Goal: Transaction & Acquisition: Subscribe to service/newsletter

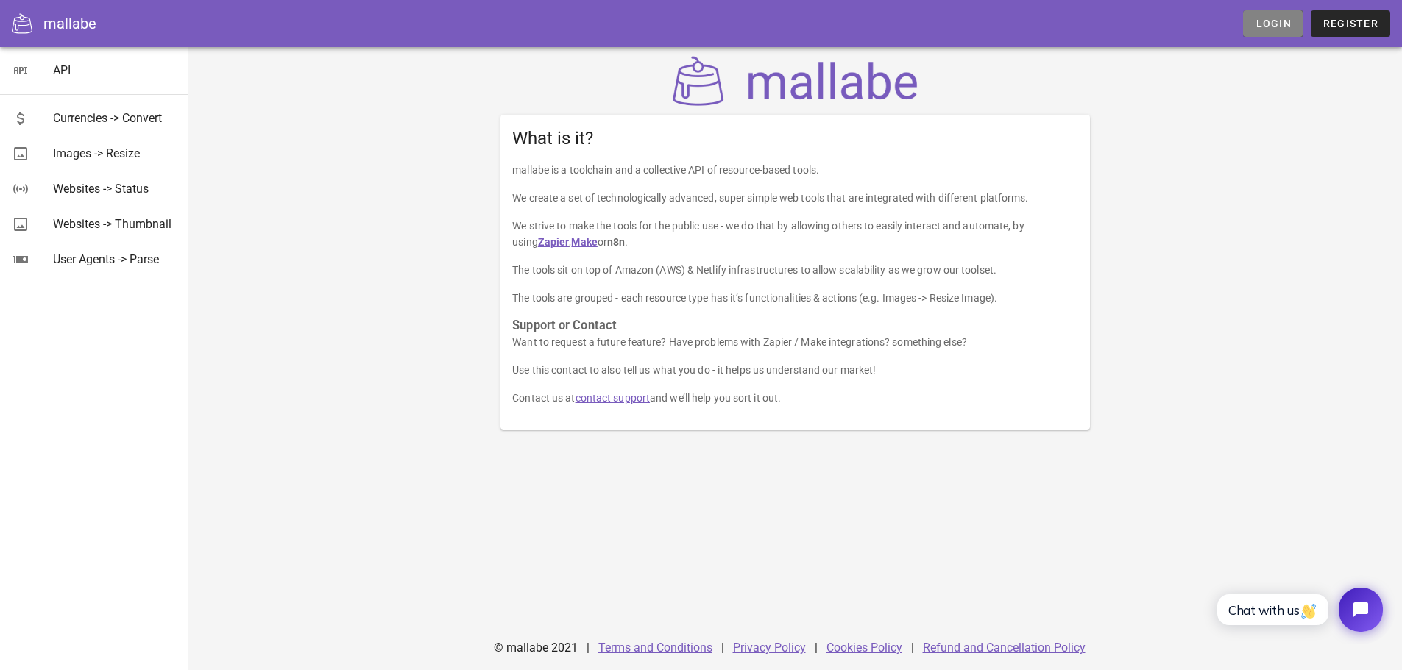
click at [1276, 18] on span "Login" at bounding box center [1272, 24] width 36 height 12
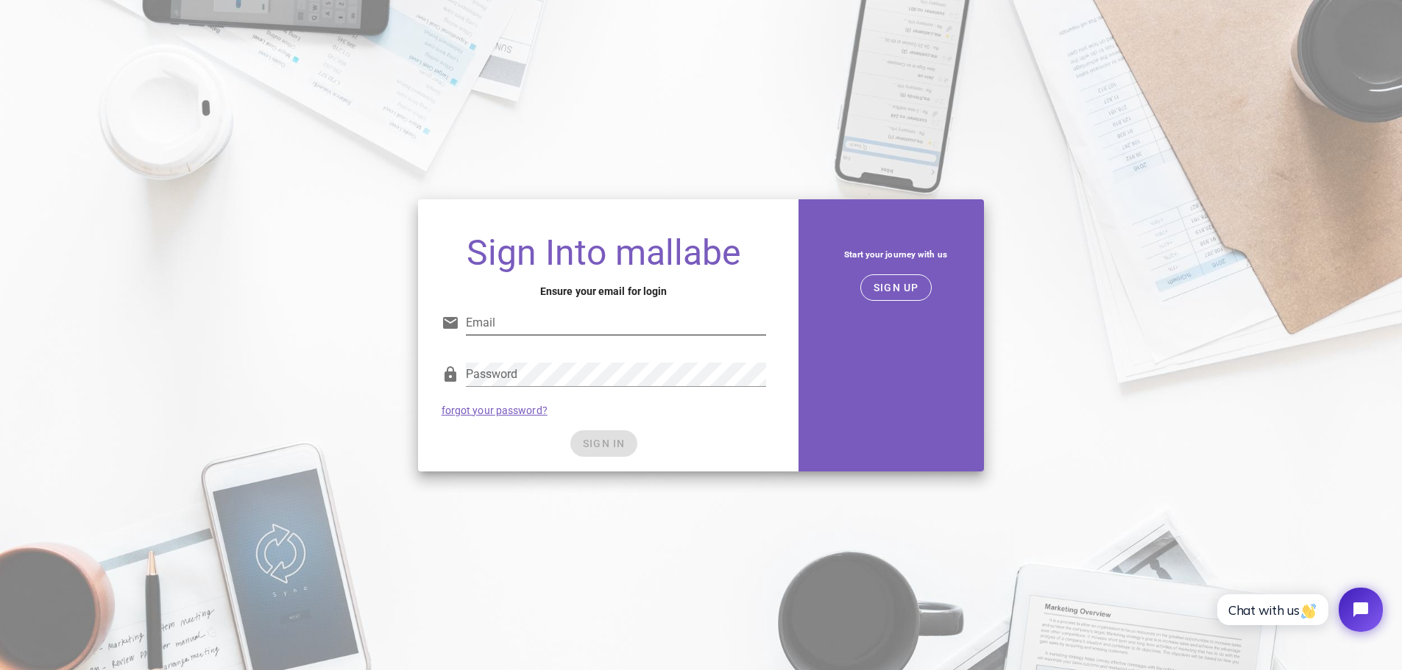
click at [601, 315] on input "Email" at bounding box center [616, 323] width 300 height 24
type input "nathan@birdie-breaks.com"
click at [767, 400] on div "Password forgot your password?" at bounding box center [604, 389] width 342 height 77
click at [597, 441] on span "SIGN IN" at bounding box center [603, 444] width 43 height 12
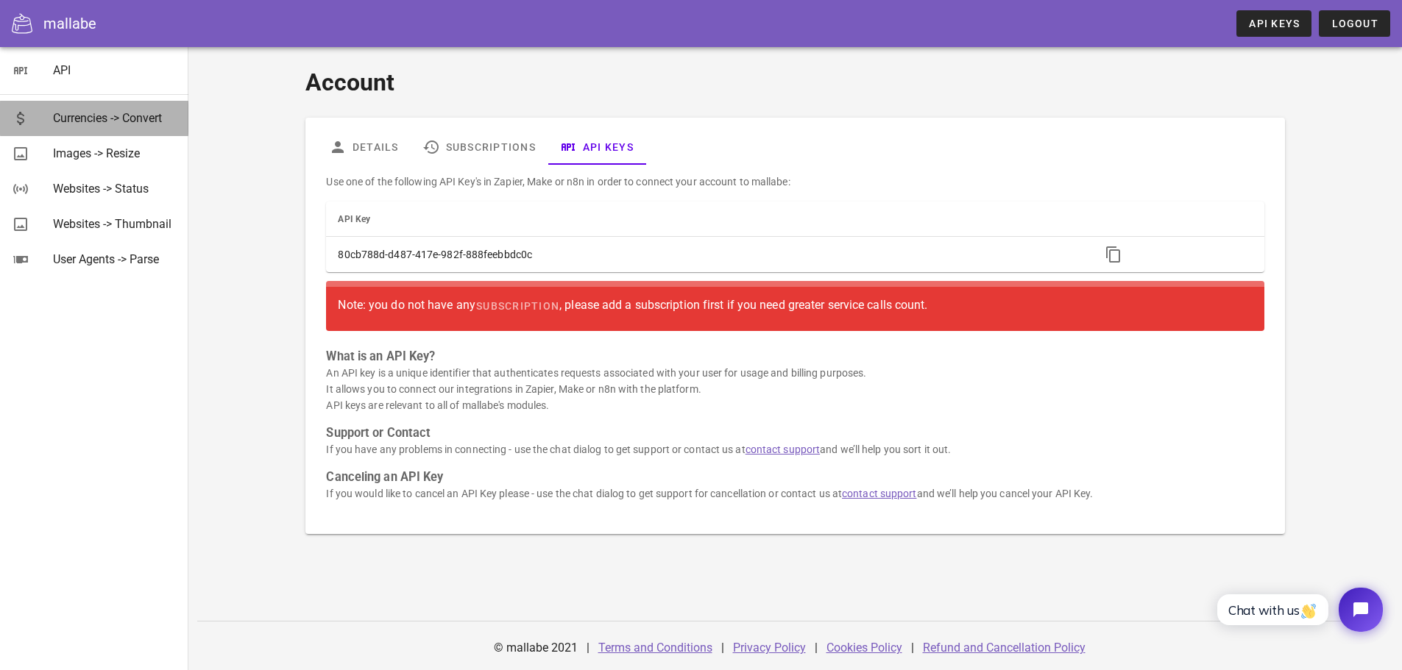
click at [118, 116] on div "Currencies -> Convert" at bounding box center [115, 118] width 124 height 14
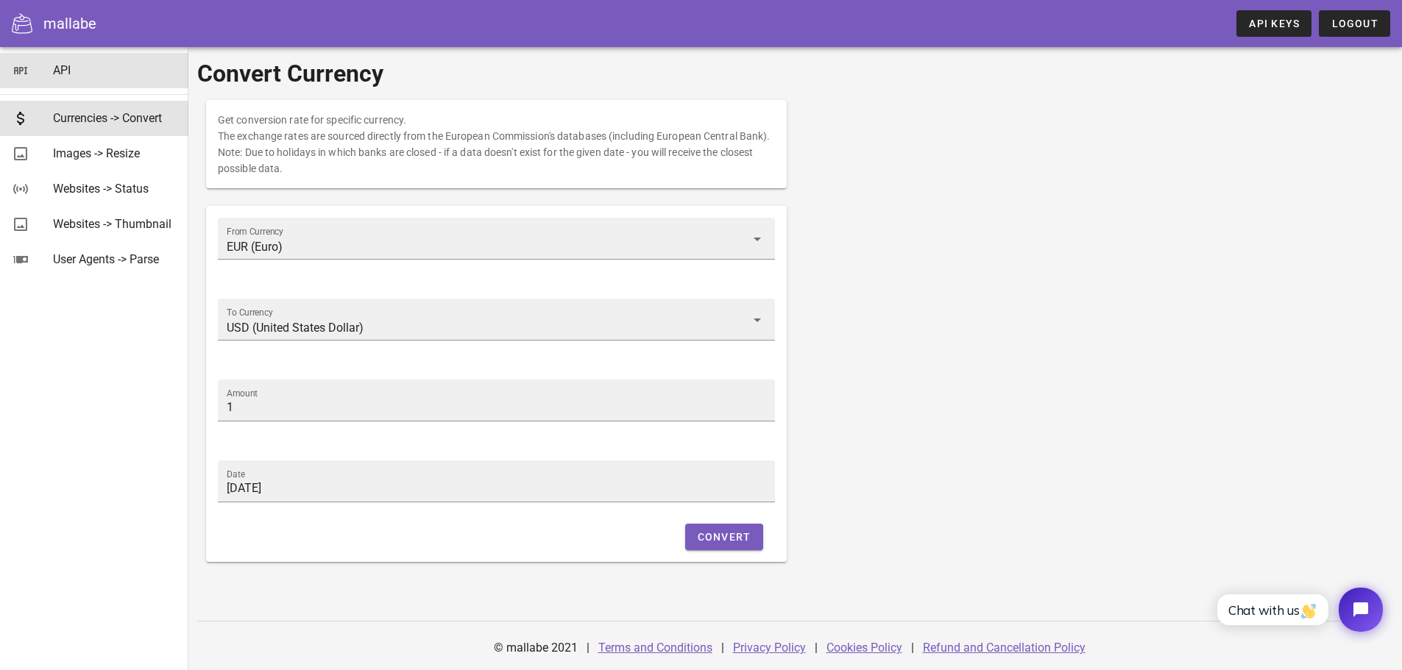
click at [60, 72] on div "API" at bounding box center [115, 70] width 124 height 14
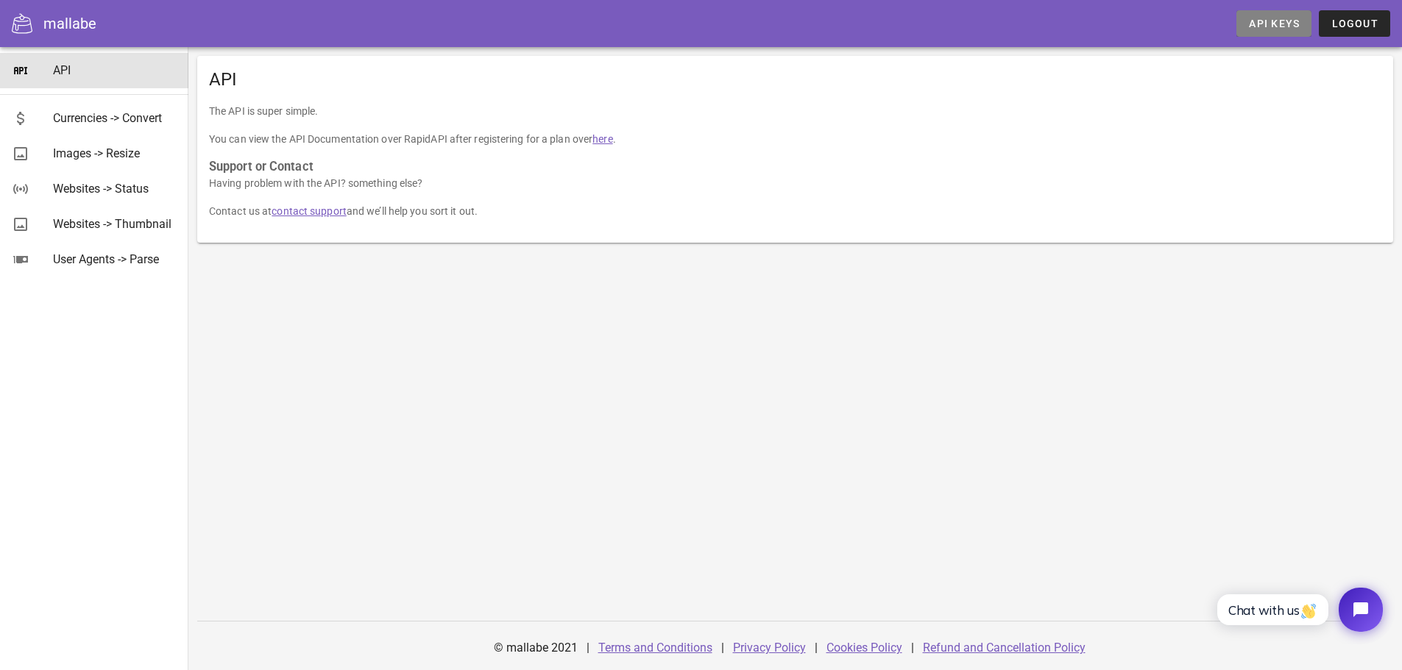
click at [1257, 20] on span "API Keys" at bounding box center [1274, 24] width 52 height 12
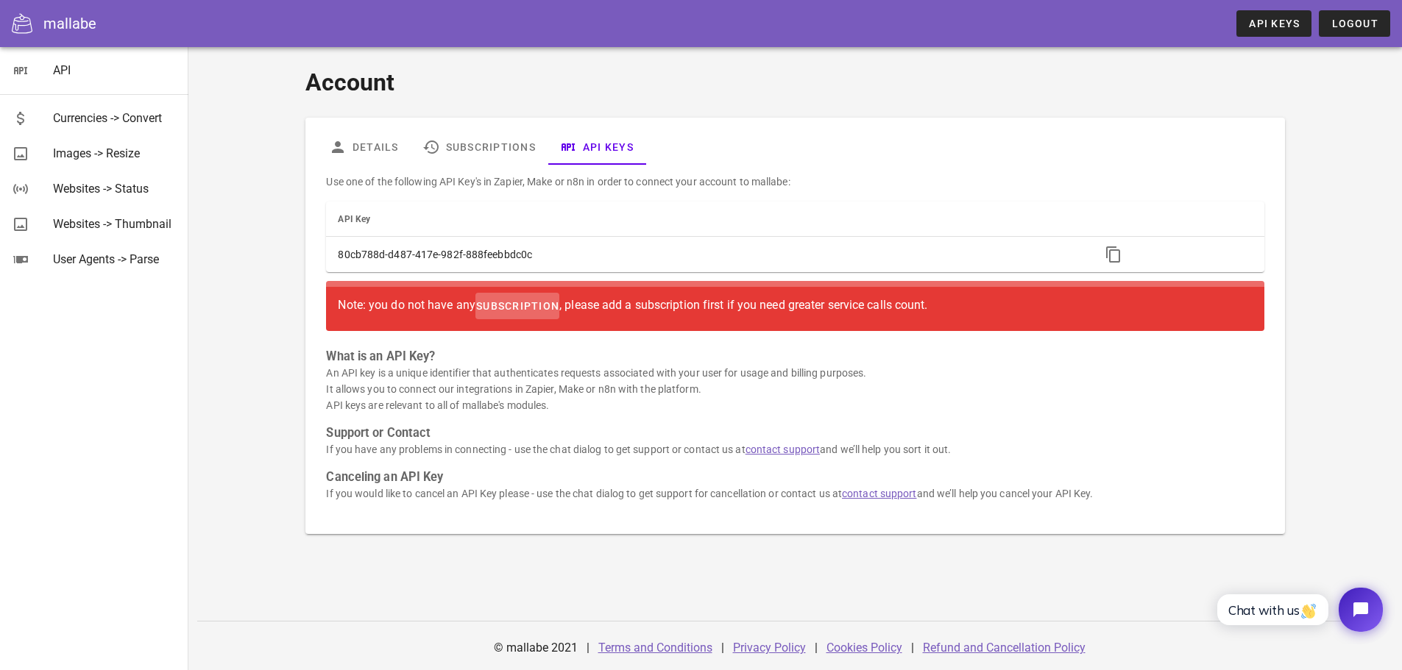
click at [547, 307] on span "subscription" at bounding box center [517, 306] width 84 height 12
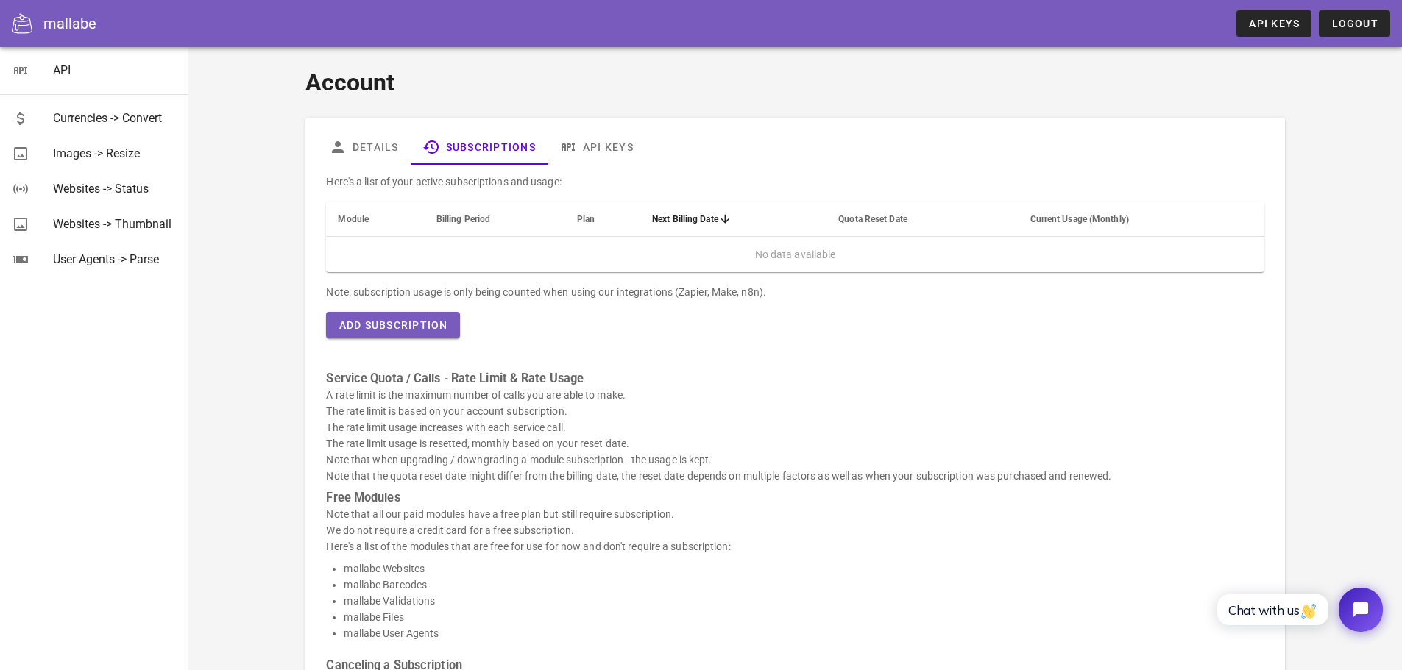
click at [422, 310] on div "Here's a list of your active subscriptions and usage: Module Billing Period Pla…" at bounding box center [794, 497] width 955 height 665
click at [421, 320] on span "Add Subscription" at bounding box center [393, 325] width 110 height 12
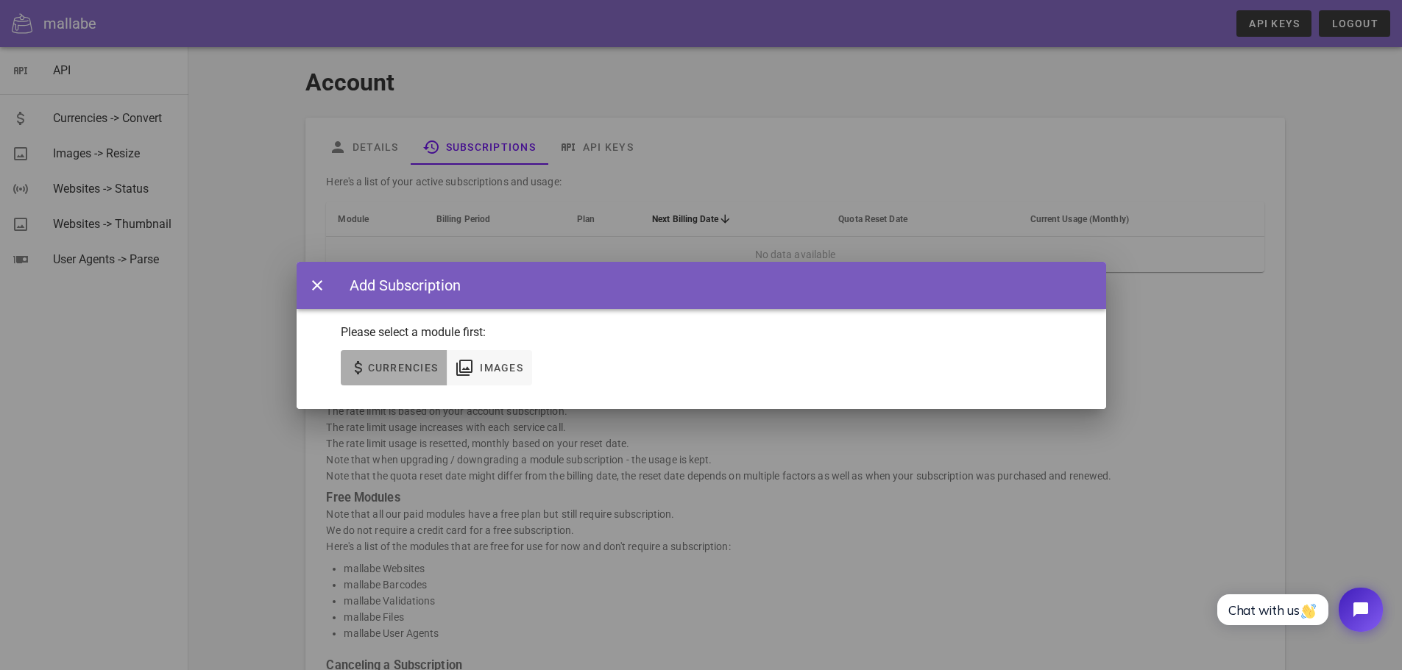
click at [430, 371] on span "Currencies" at bounding box center [402, 368] width 71 height 12
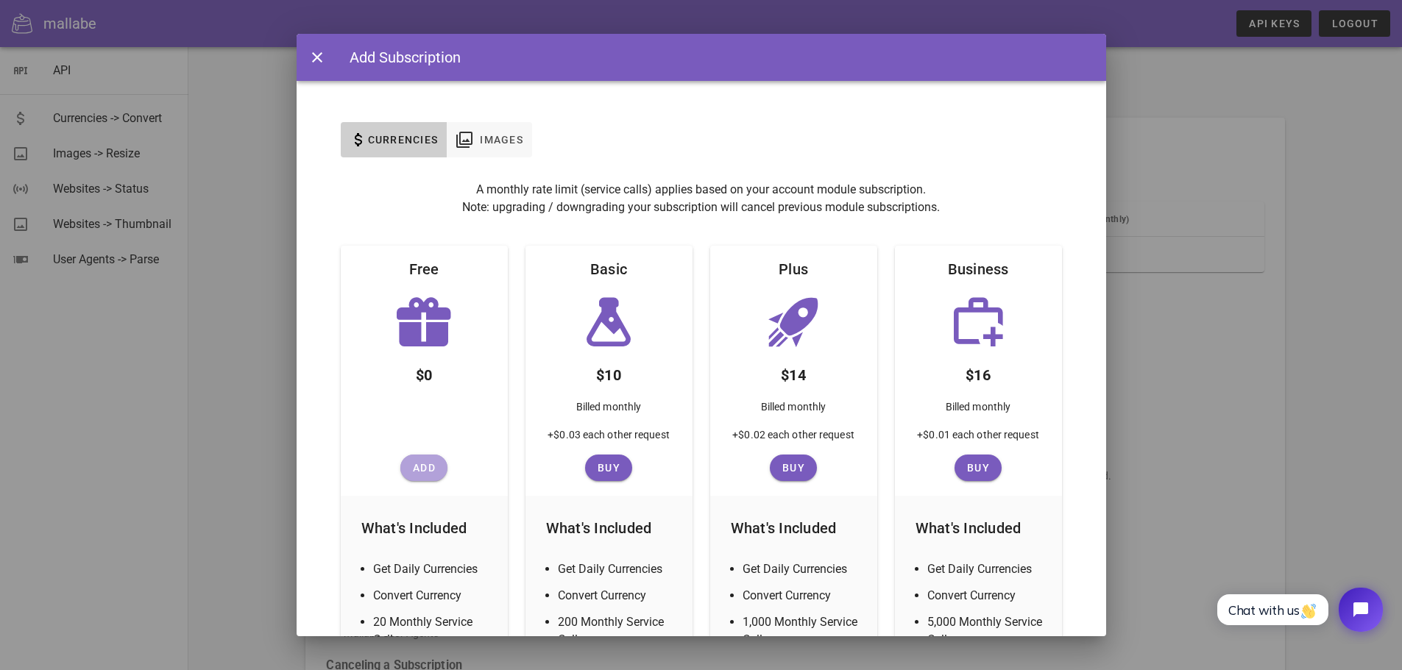
click at [414, 480] on button "Add" at bounding box center [423, 468] width 47 height 26
